Goal: Task Accomplishment & Management: Use online tool/utility

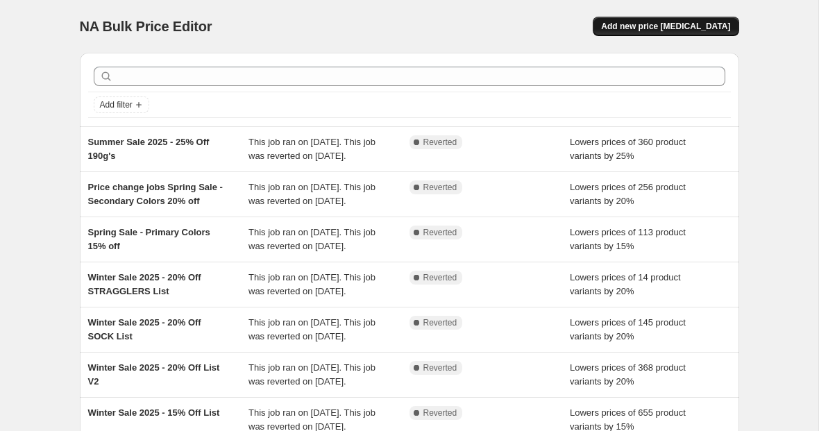
click at [667, 25] on span "Add new price [MEDICAL_DATA]" at bounding box center [665, 26] width 129 height 11
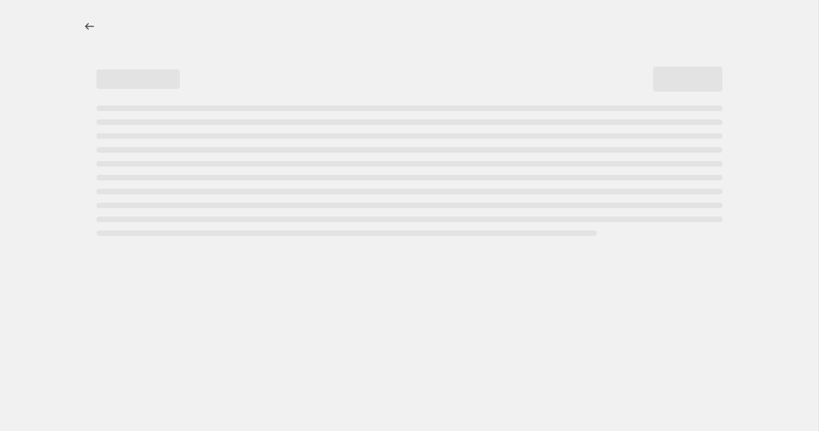
select select "percentage"
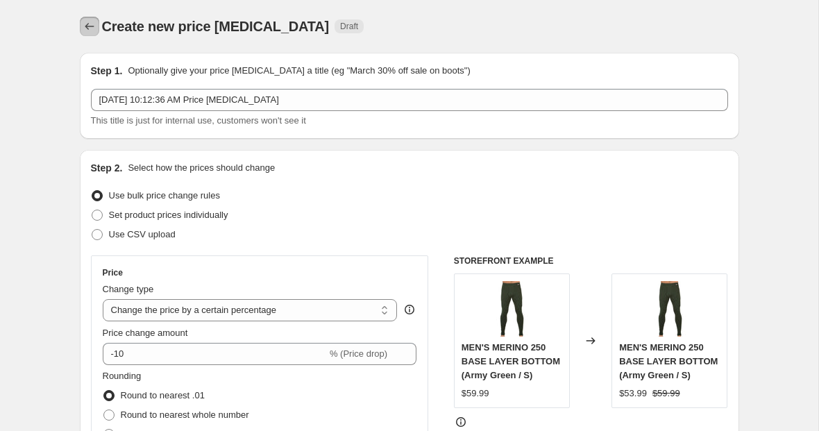
click at [88, 24] on icon "Price change jobs" at bounding box center [89, 26] width 9 height 7
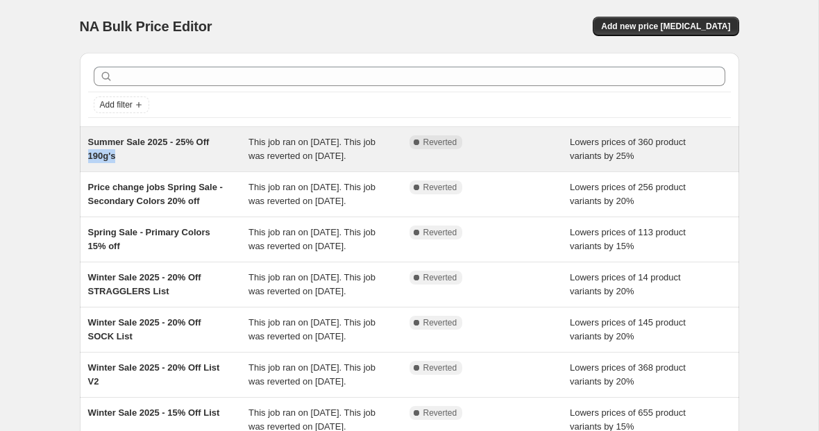
click at [119, 151] on div "Summer Sale 2025 - 25% Off 190g's" at bounding box center [168, 149] width 161 height 28
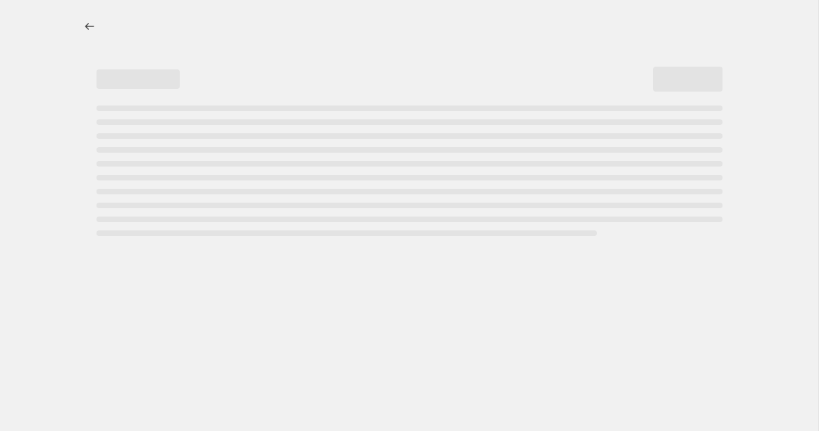
select select "percentage"
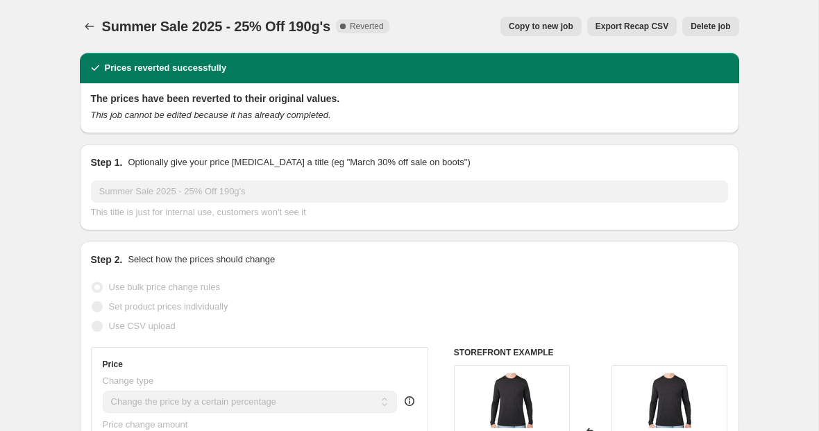
click at [551, 24] on span "Copy to new job" at bounding box center [541, 26] width 65 height 11
select select "percentage"
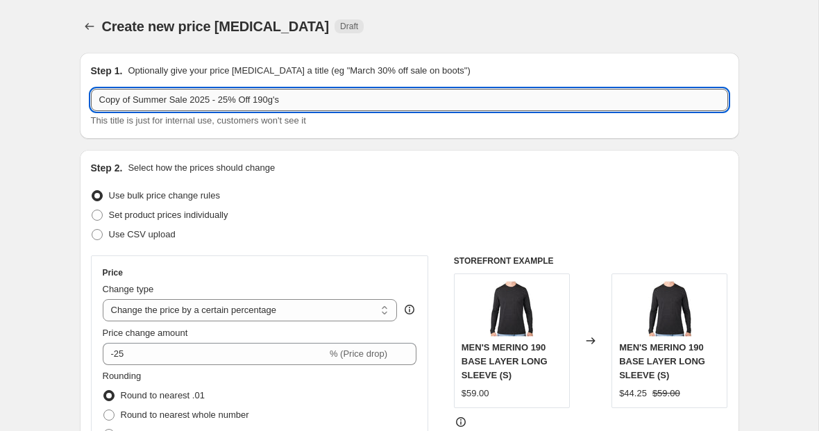
click at [106, 101] on input "Copy of Summer Sale 2025 - 25% Off 190g's" at bounding box center [410, 100] width 638 height 22
type input "End of Summer Sale 2025 - 25% Off 190g's"
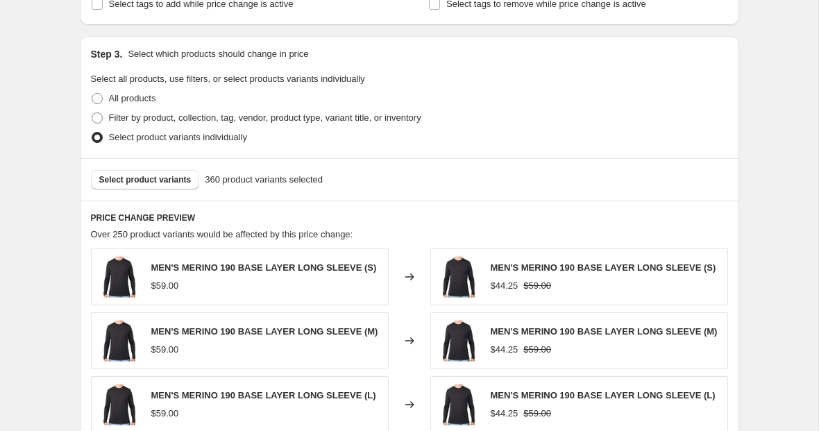
scroll to position [619, 0]
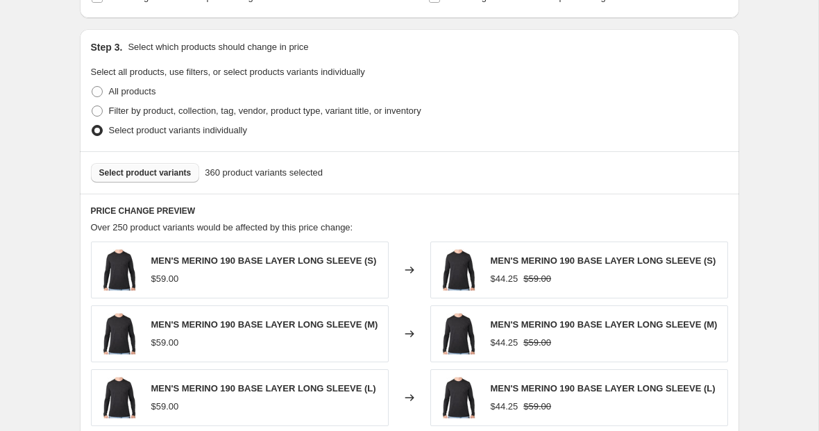
click at [169, 172] on span "Select product variants" at bounding box center [145, 172] width 92 height 11
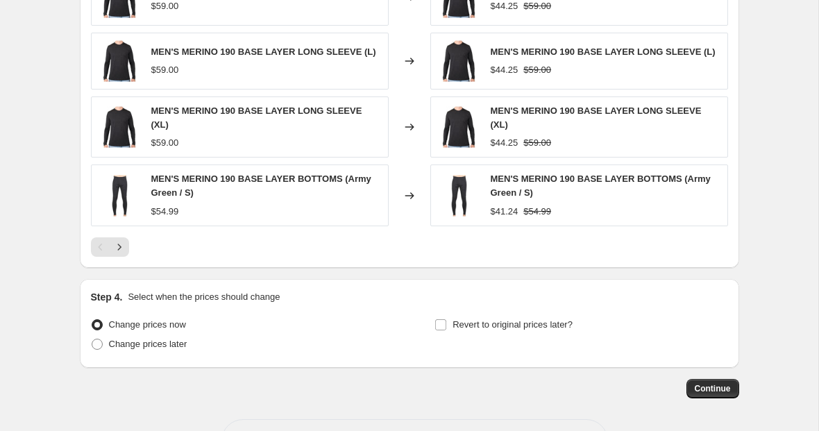
scroll to position [1008, 0]
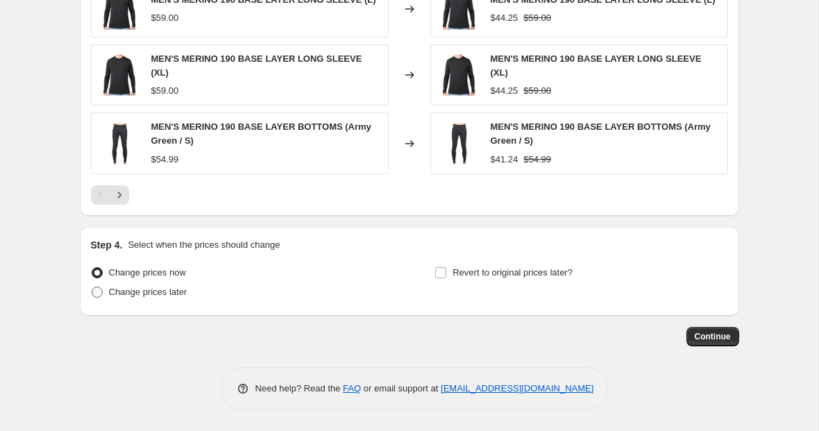
drag, startPoint x: 169, startPoint y: 291, endPoint x: 183, endPoint y: 283, distance: 16.2
click at [168, 291] on span "Change prices later" at bounding box center [148, 292] width 78 height 10
click at [92, 288] on input "Change prices later" at bounding box center [92, 287] width 1 height 1
radio input "true"
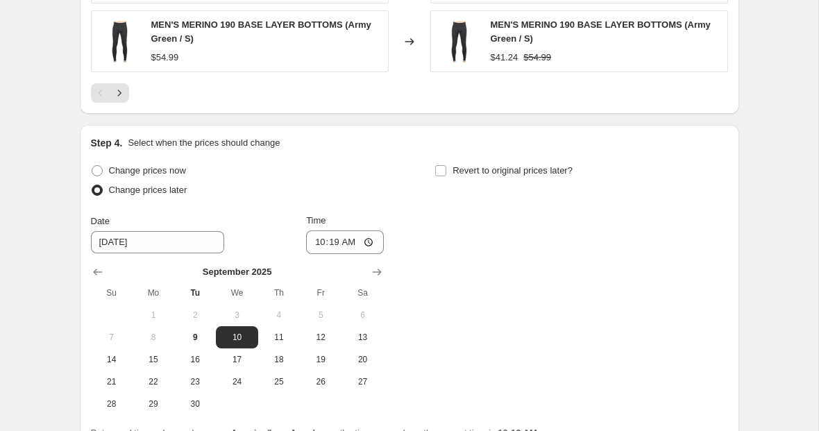
scroll to position [1145, 0]
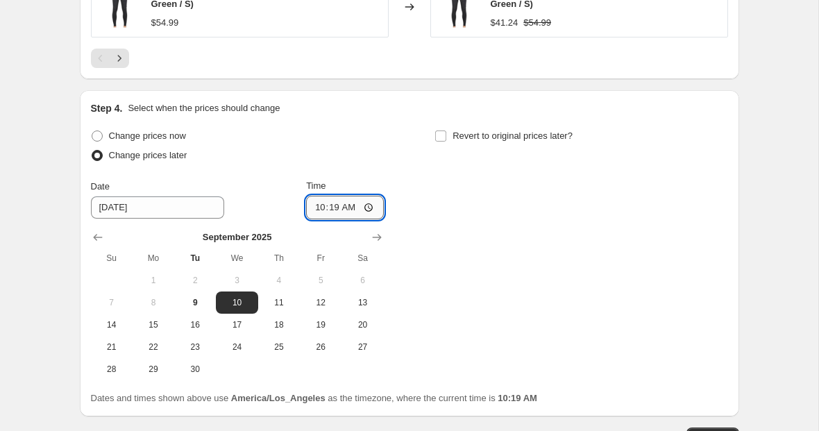
click at [326, 209] on input "10:19" at bounding box center [345, 208] width 78 height 24
click at [315, 209] on input "10:19" at bounding box center [345, 208] width 78 height 24
type input "21:00"
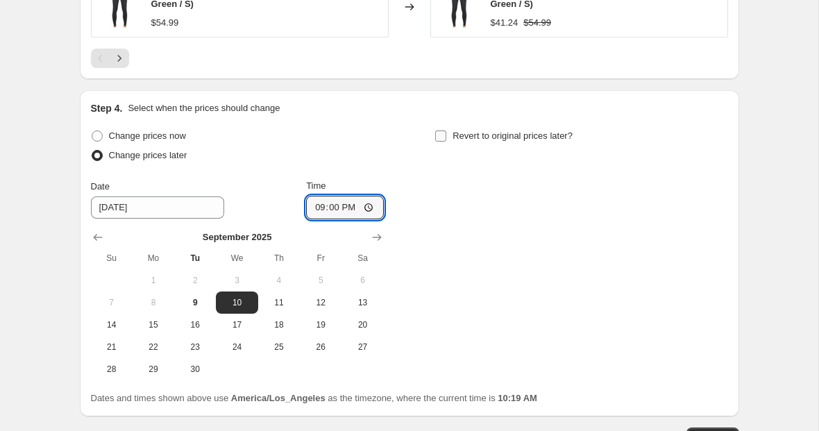
click at [455, 135] on span "Revert to original prices later?" at bounding box center [513, 136] width 120 height 10
click at [447, 135] on input "Revert to original prices later?" at bounding box center [440, 136] width 11 height 11
checkbox input "true"
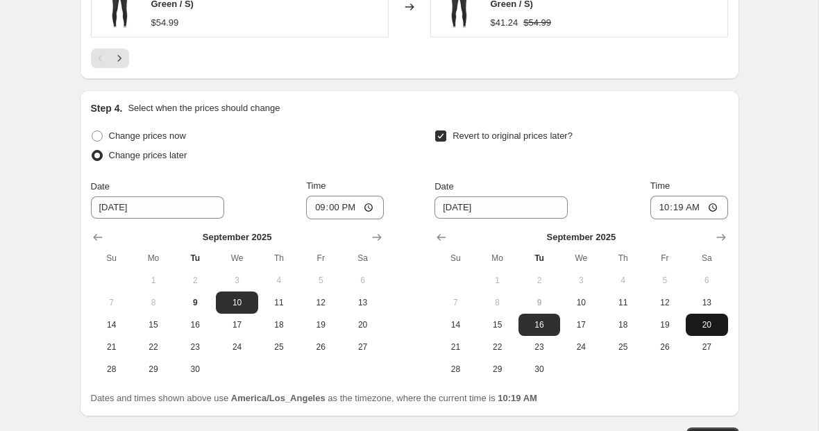
click at [715, 320] on span "20" at bounding box center [707, 324] width 31 height 11
click at [663, 322] on span "19" at bounding box center [665, 324] width 31 height 11
click at [708, 321] on span "20" at bounding box center [707, 324] width 31 height 11
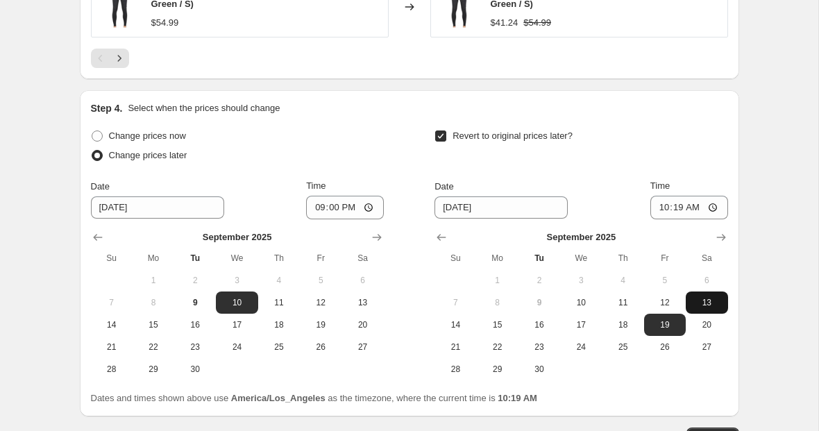
type input "[DATE]"
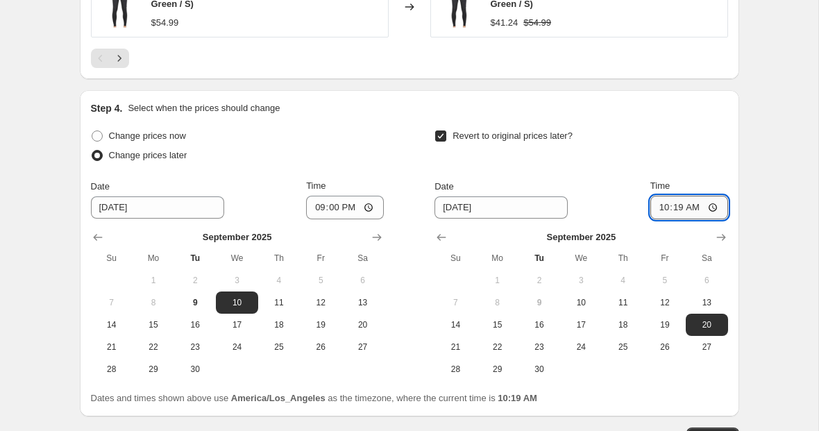
click at [667, 211] on input "10:19" at bounding box center [690, 208] width 78 height 24
click at [665, 211] on input "10:19" at bounding box center [690, 208] width 78 height 24
type input "00:00"
click at [701, 156] on div "Revert to original prices later?" at bounding box center [581, 147] width 293 height 42
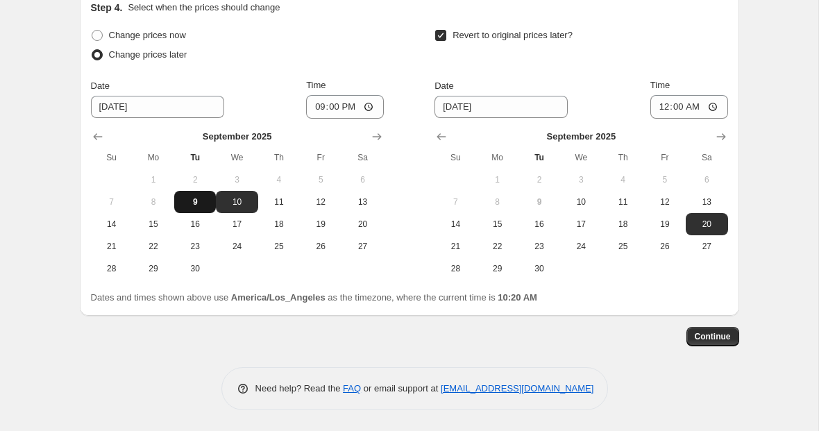
click at [191, 200] on span "9" at bounding box center [195, 202] width 31 height 11
type input "[DATE]"
click at [724, 332] on span "Continue" at bounding box center [713, 336] width 36 height 11
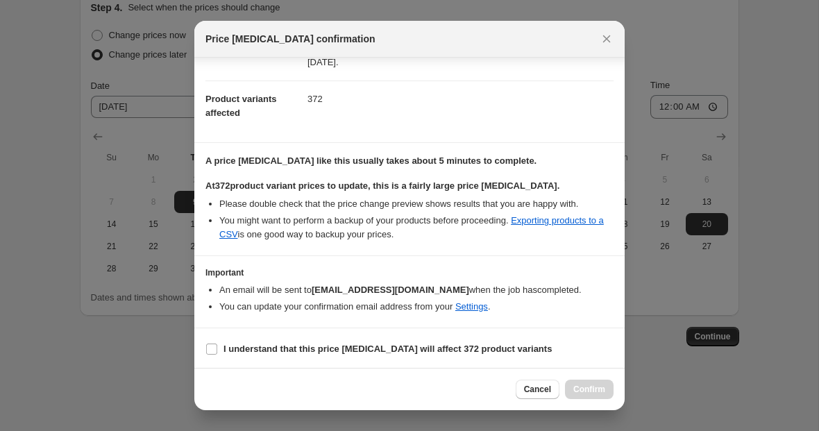
scroll to position [142, 0]
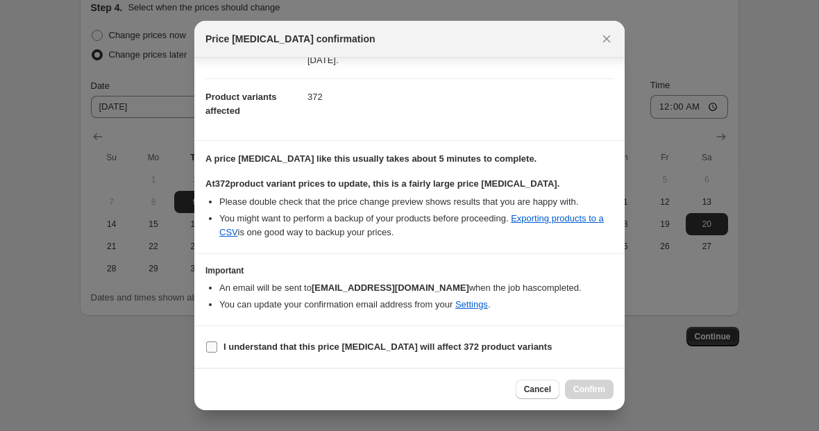
click at [211, 348] on input "I understand that this price [MEDICAL_DATA] will affect 372 product variants" at bounding box center [211, 347] width 11 height 11
checkbox input "true"
click at [598, 393] on span "Confirm" at bounding box center [590, 389] width 32 height 11
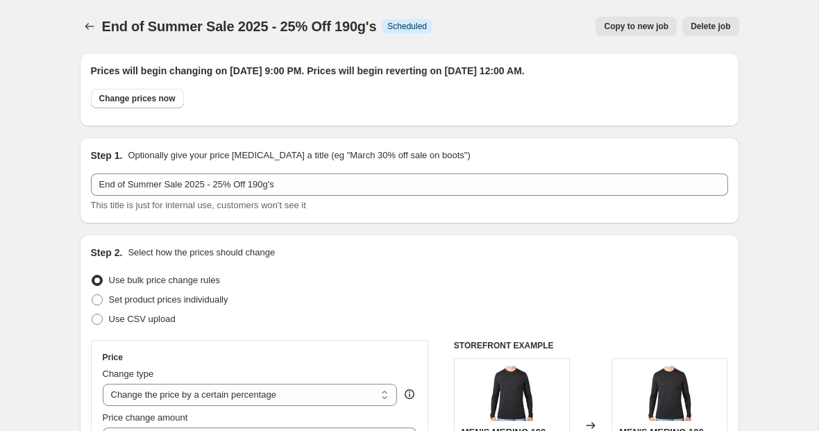
scroll to position [1246, 0]
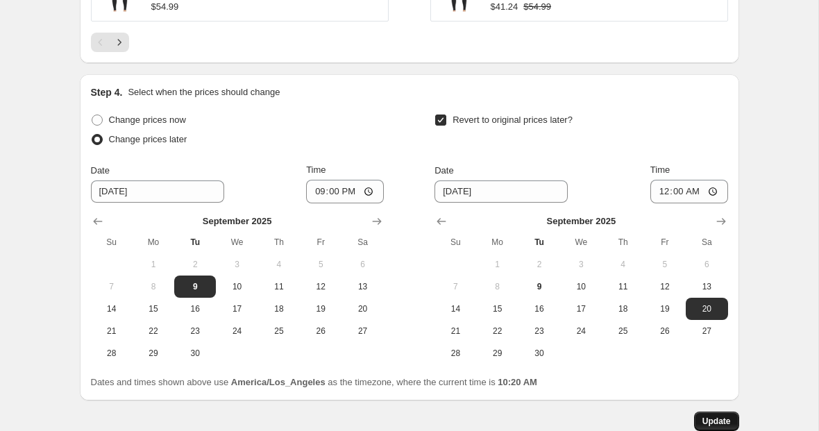
click at [715, 417] on span "Update" at bounding box center [717, 421] width 28 height 11
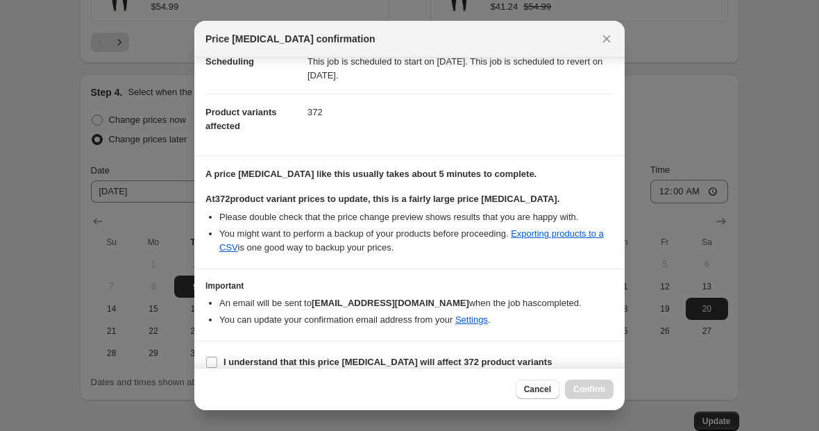
scroll to position [142, 0]
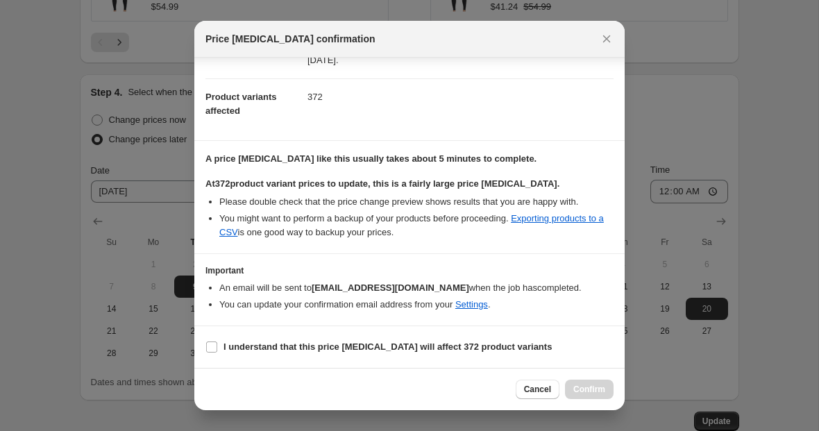
click at [526, 387] on span "Cancel" at bounding box center [537, 389] width 27 height 11
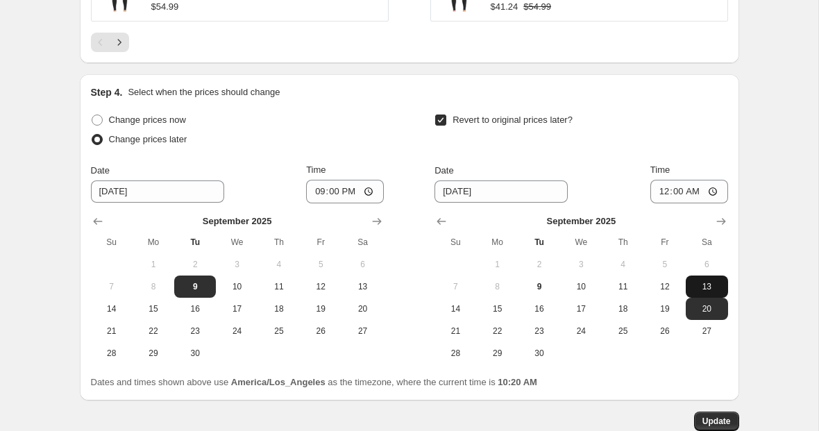
click at [700, 288] on span "13" at bounding box center [707, 286] width 31 height 11
type input "[DATE]"
click at [715, 420] on span "Update" at bounding box center [717, 421] width 28 height 11
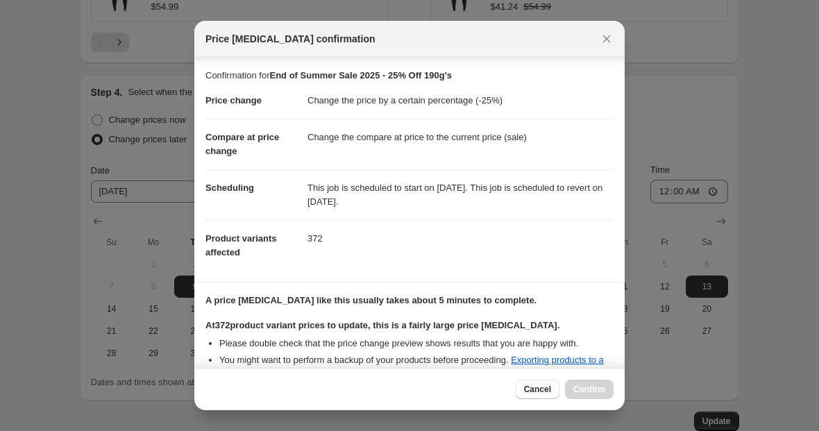
scroll to position [142, 0]
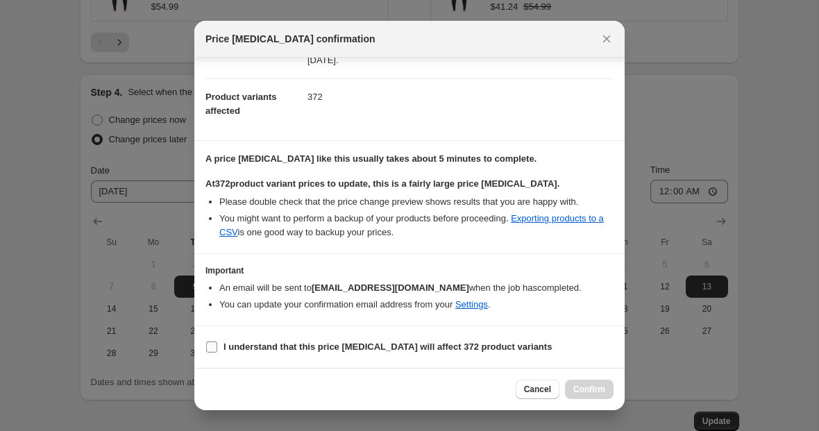
click at [226, 347] on b "I understand that this price [MEDICAL_DATA] will affect 372 product variants" at bounding box center [388, 347] width 328 height 10
click at [217, 347] on input "I understand that this price [MEDICAL_DATA] will affect 372 product variants" at bounding box center [211, 347] width 11 height 11
checkbox input "true"
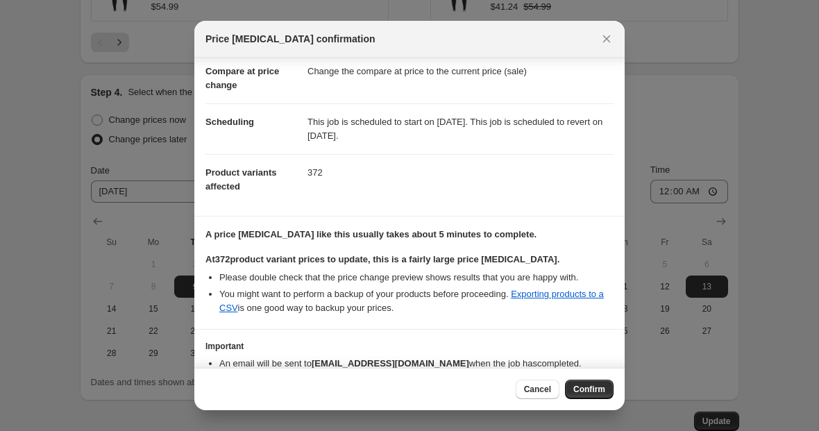
scroll to position [35, 0]
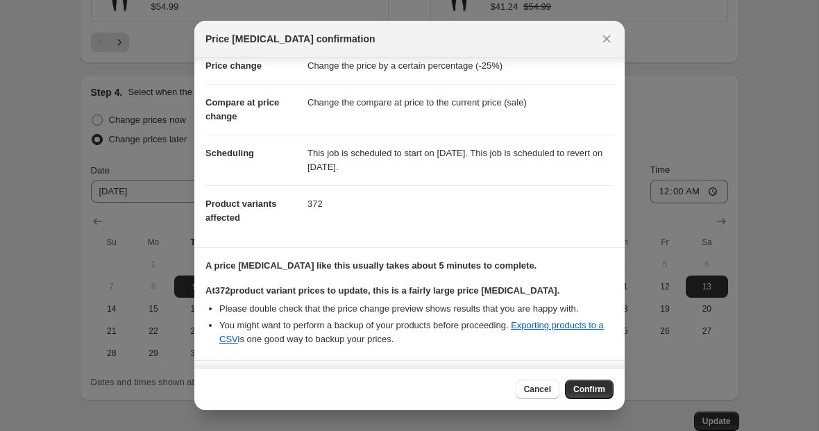
click at [571, 388] on button "Confirm" at bounding box center [589, 389] width 49 height 19
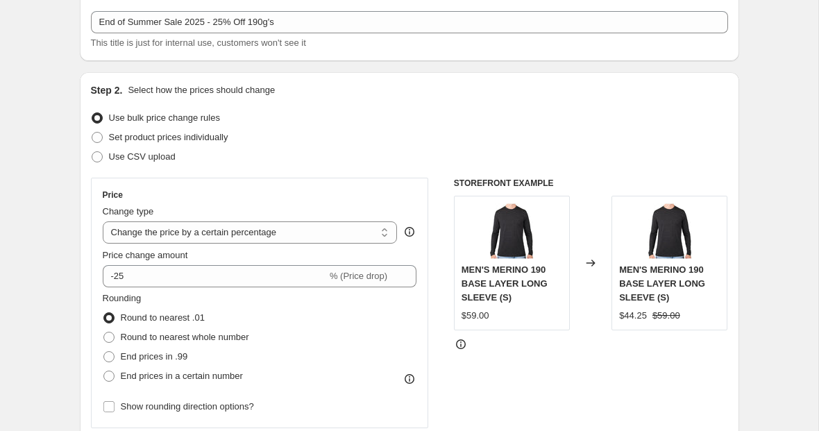
scroll to position [0, 0]
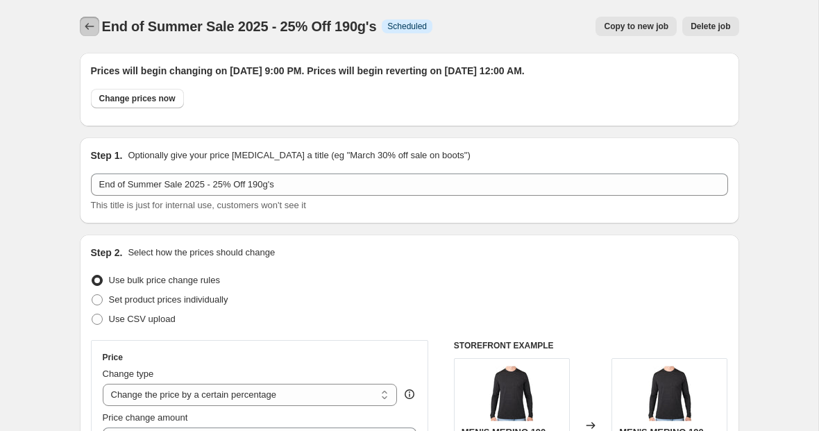
click at [83, 33] on icon "Price change jobs" at bounding box center [90, 26] width 14 height 14
